Goal: Information Seeking & Learning: Learn about a topic

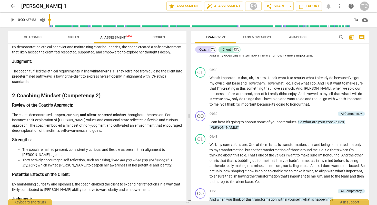
scroll to position [658, 0]
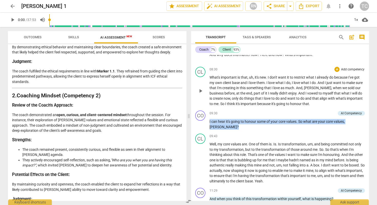
drag, startPoint x: 362, startPoint y: 123, endPoint x: 226, endPoint y: 85, distance: 141.1
click at [226, 85] on div "CO play_arrow pause 00:02 + Add competency keyboard_arrow_right Hi , [PERSON_NA…" at bounding box center [280, 128] width 178 height 146
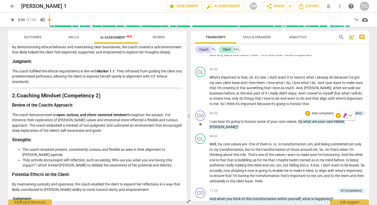
click at [361, 128] on div "09:30 + Add competency AI Competency keyboard_arrow_right I can hear it's going…" at bounding box center [288, 119] width 156 height 19
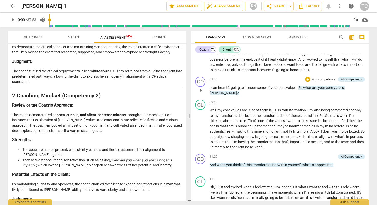
scroll to position [693, 0]
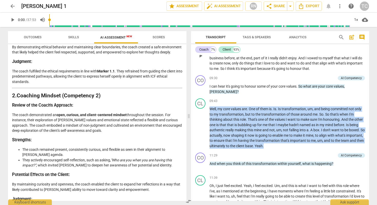
drag, startPoint x: 325, startPoint y: 148, endPoint x: 216, endPoint y: 63, distance: 137.8
click at [216, 63] on div "CO play_arrow pause 00:02 + Add competency keyboard_arrow_right Hi , [PERSON_NA…" at bounding box center [280, 128] width 178 height 146
copy p "Well , my core values are . One of them is . Is . Is transformation , um , and …"
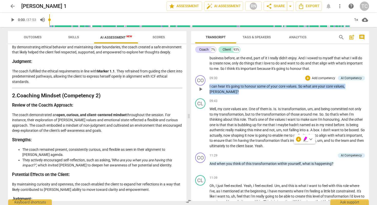
drag, startPoint x: 359, startPoint y: 87, endPoint x: 208, endPoint y: 89, distance: 150.8
click at [208, 89] on div "CO play_arrow pause 09:30 + Add competency AI Competency keyboard_arrow_right I…" at bounding box center [280, 84] width 178 height 23
copy p "I can hear it's going to honour some of your core values . So what are your cor…"
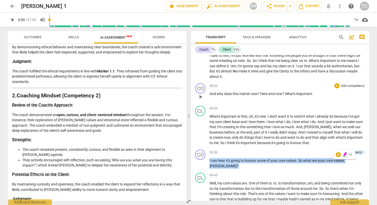
scroll to position [618, 0]
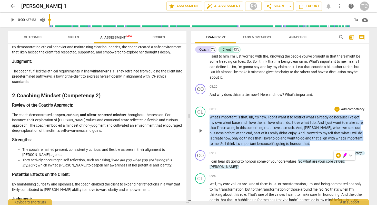
drag, startPoint x: 337, startPoint y: 146, endPoint x: 224, endPoint y: 113, distance: 117.9
click at [224, 113] on div "08:30 + Add competency keyboard_arrow_right What's important is that , uh , it'…" at bounding box center [288, 127] width 156 height 40
copy p "What's important is that , uh , it's new . I don't want it to restrict what I a…"
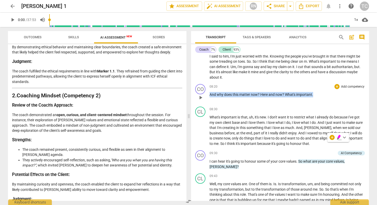
drag, startPoint x: 319, startPoint y: 95, endPoint x: 233, endPoint y: 92, distance: 86.6
click at [233, 92] on div "08:20 + Add competency keyboard_arrow_right And why does this matter now ? Here…" at bounding box center [288, 93] width 156 height 18
copy p "And why does this matter now ? Here and now ? What's important ."
